Goal: Information Seeking & Learning: Find specific fact

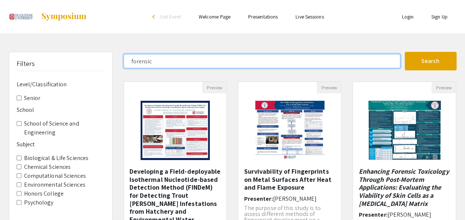
click at [197, 58] on input "forensic" at bounding box center [261, 61] width 276 height 14
type input "f"
click at [404, 52] on button "Search" at bounding box center [430, 61] width 52 height 18
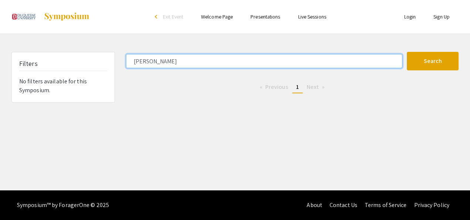
drag, startPoint x: 153, startPoint y: 60, endPoint x: 137, endPoint y: 62, distance: 16.5
click at [137, 62] on input "[PERSON_NAME]" at bounding box center [264, 61] width 276 height 14
type input "forensic"
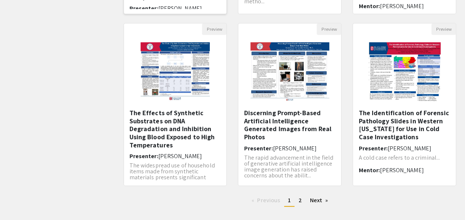
scroll to position [230, 0]
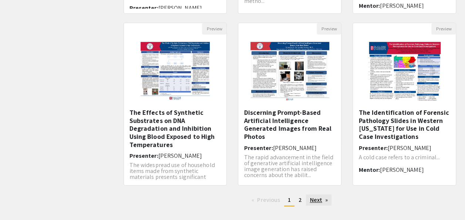
click at [306, 202] on link "Next page" at bounding box center [319, 199] width 26 height 11
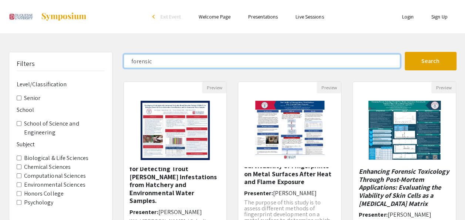
drag, startPoint x: 194, startPoint y: 62, endPoint x: 104, endPoint y: 67, distance: 89.9
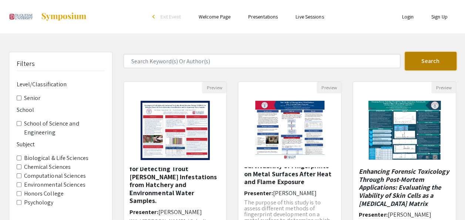
click at [424, 64] on button "Search" at bounding box center [430, 61] width 52 height 18
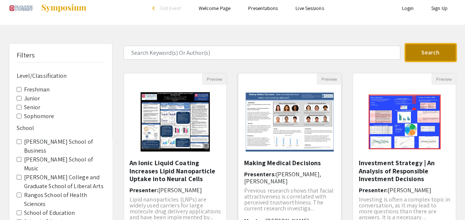
scroll to position [8, 0]
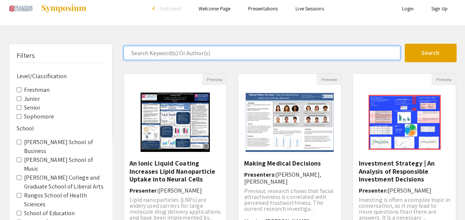
click at [211, 50] on input "Search Keyword(s) Or Author(s)" at bounding box center [261, 53] width 276 height 14
type input "[PERSON_NAME]"
click at [404, 44] on button "Search" at bounding box center [430, 53] width 52 height 18
